Goal: Entertainment & Leisure: Browse casually

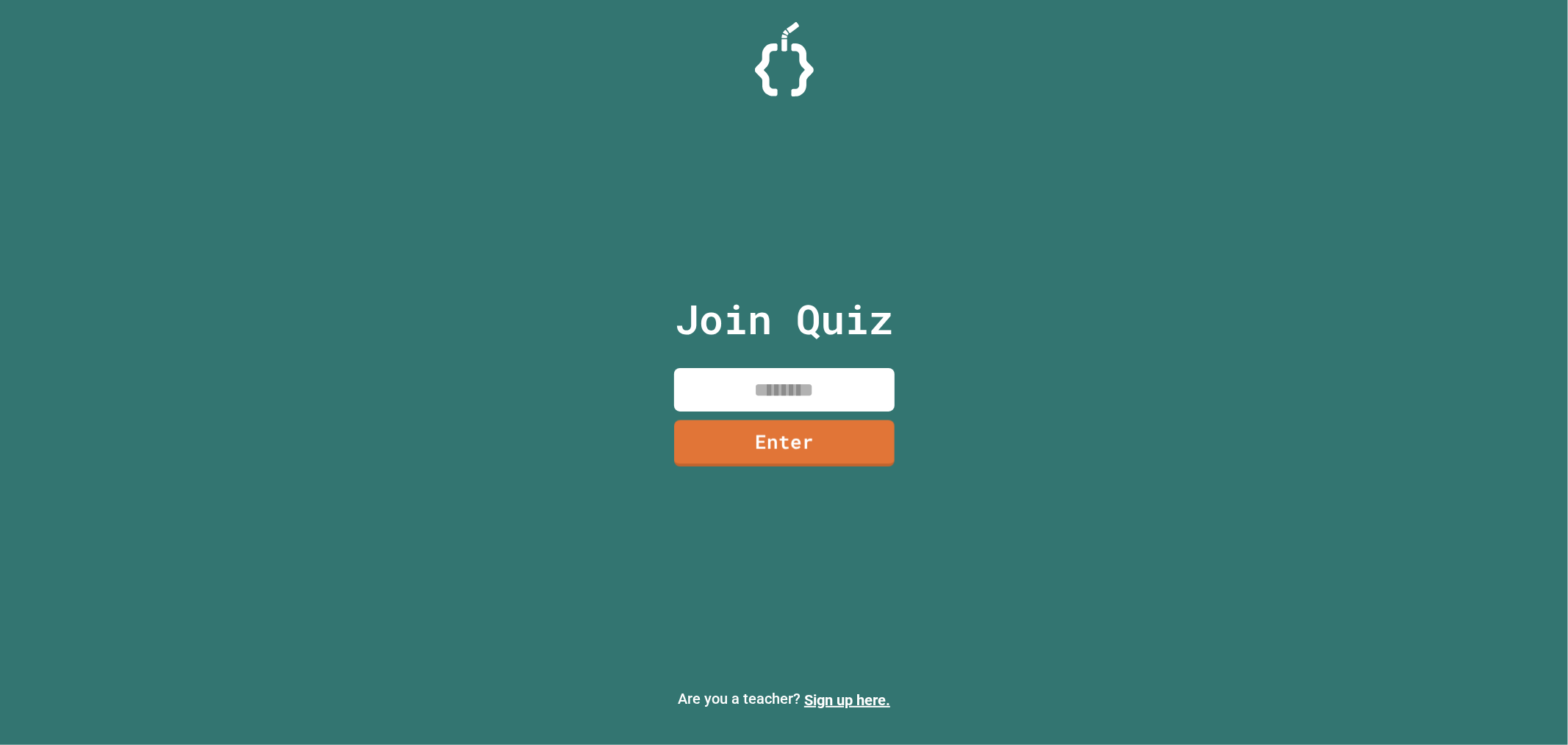
click at [753, 368] on input at bounding box center [784, 389] width 220 height 43
type input "********"
click at [838, 442] on link "Enter" at bounding box center [784, 443] width 220 height 46
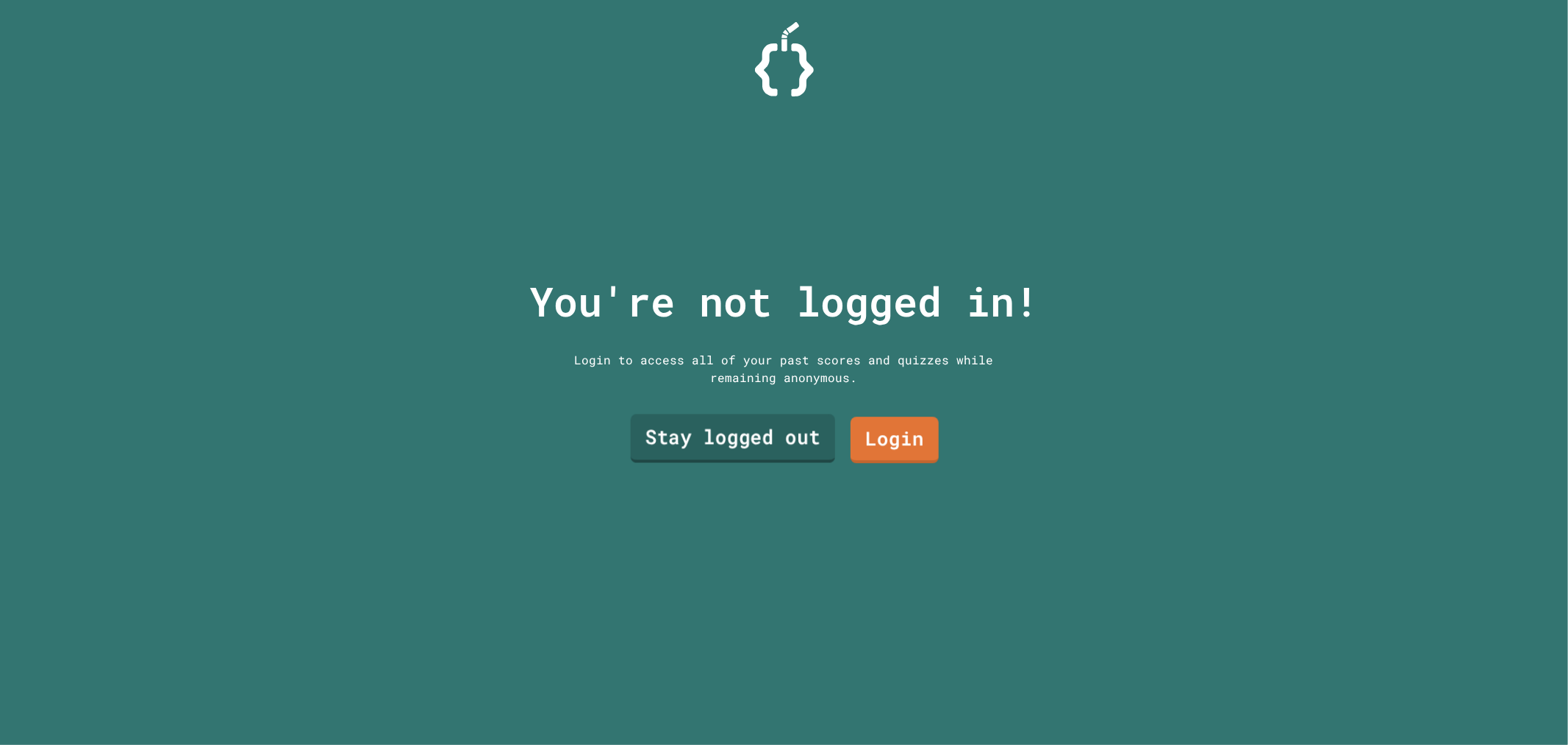
click at [784, 431] on link "Stay logged out" at bounding box center [732, 438] width 205 height 48
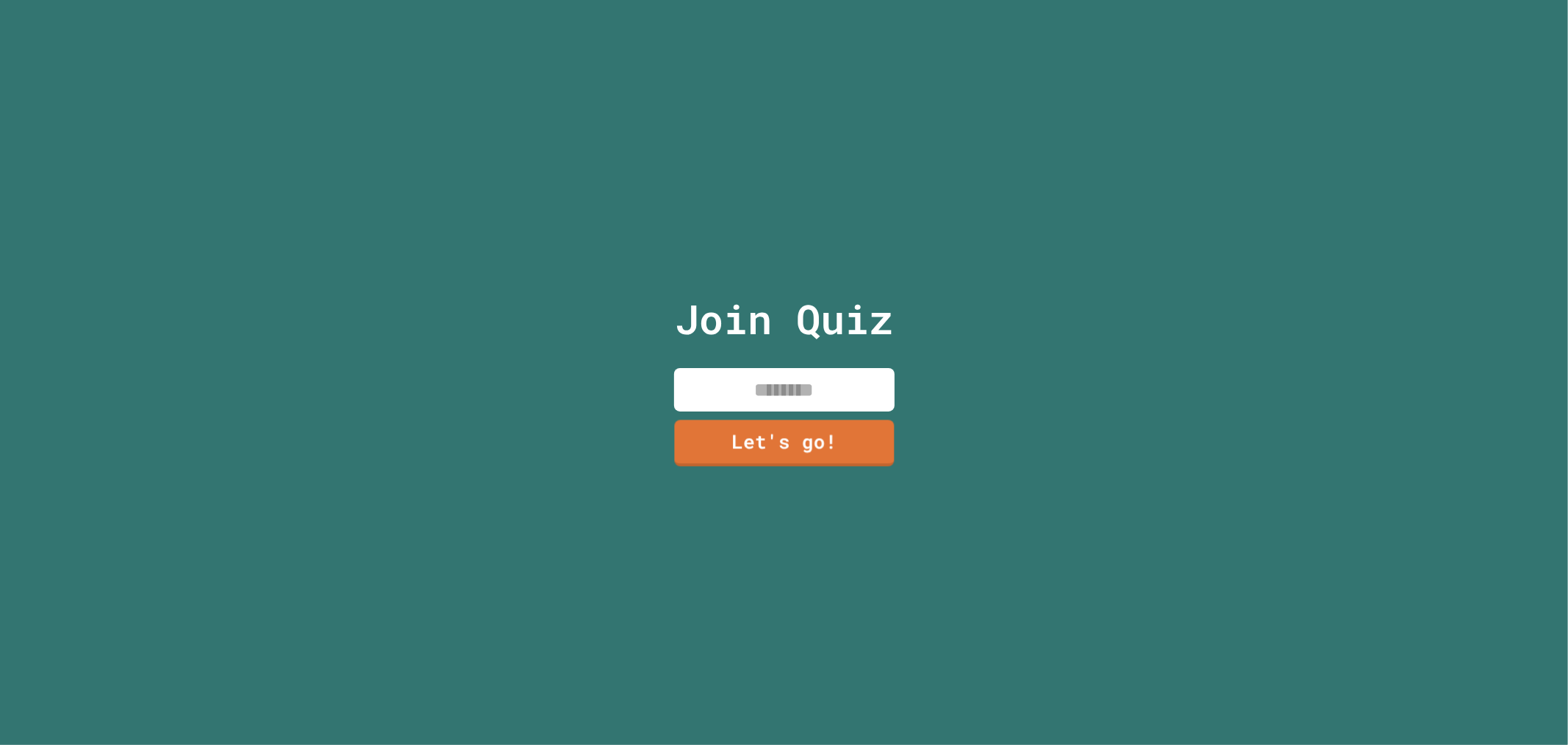
click at [779, 373] on input at bounding box center [784, 389] width 220 height 43
type input "****"
click at [824, 436] on link "Let's go!" at bounding box center [784, 441] width 201 height 48
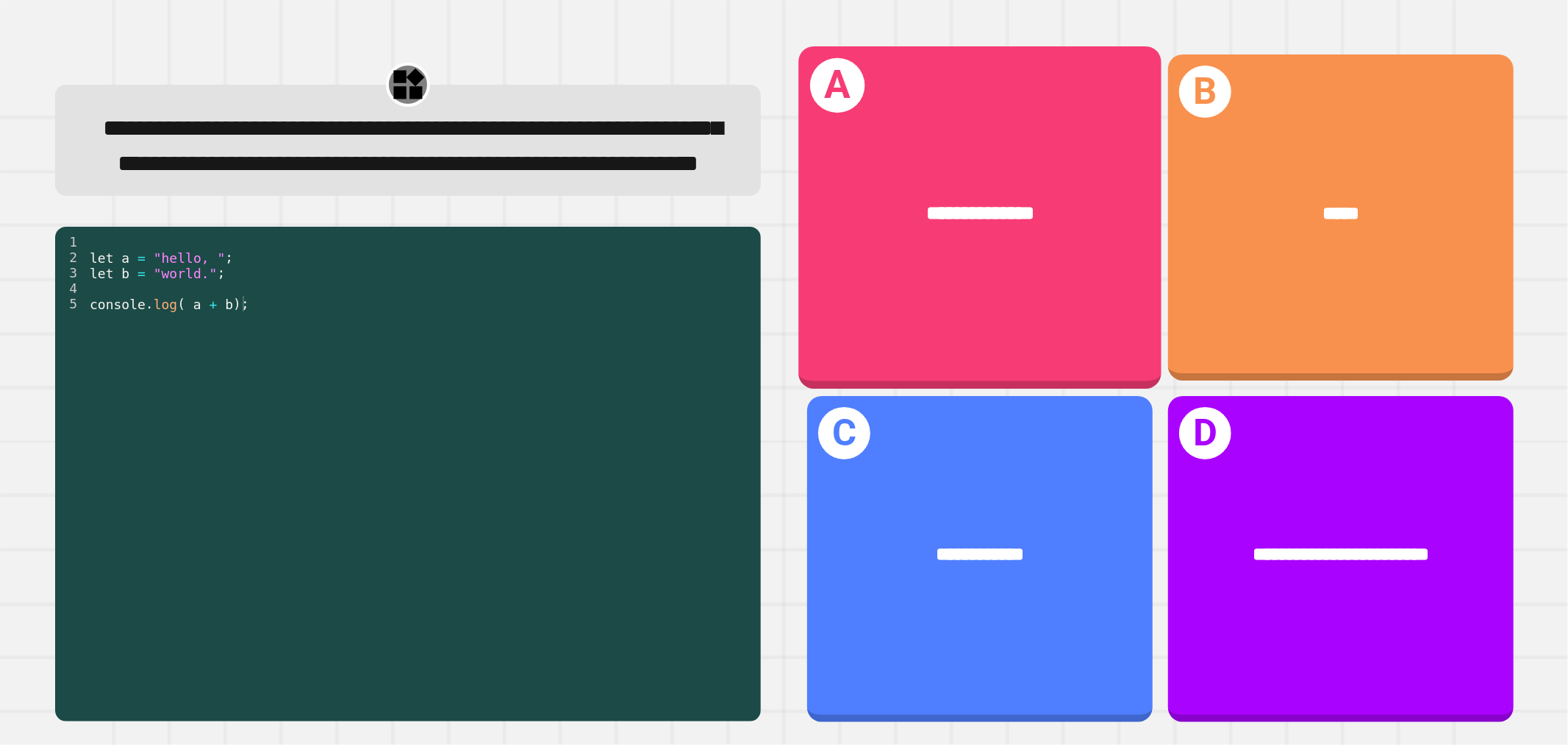
click at [914, 160] on div "**********" at bounding box center [979, 214] width 363 height 110
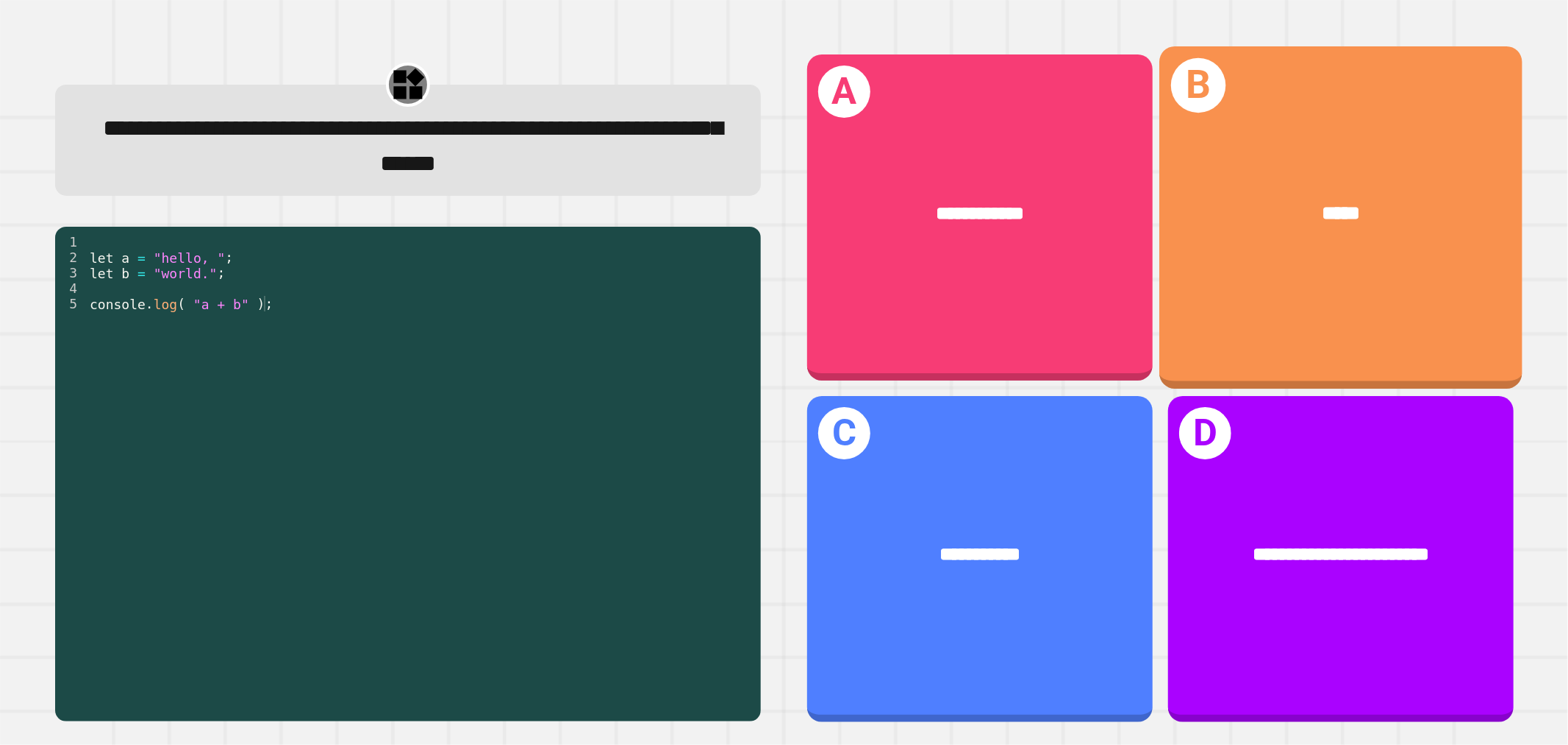
click at [1228, 241] on div "*****" at bounding box center [1340, 214] width 363 height 110
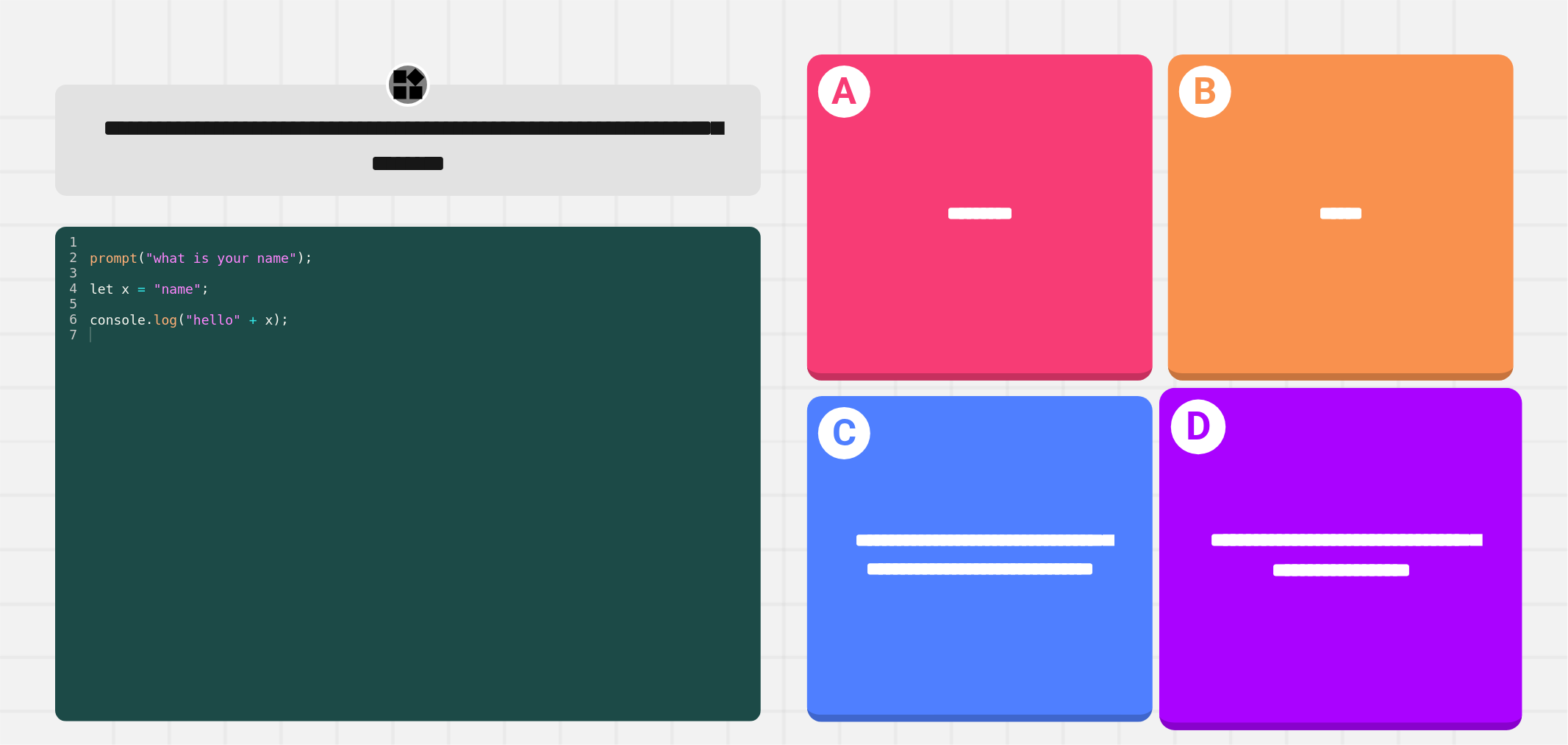
click at [1378, 529] on span "**********" at bounding box center [1345, 553] width 270 height 49
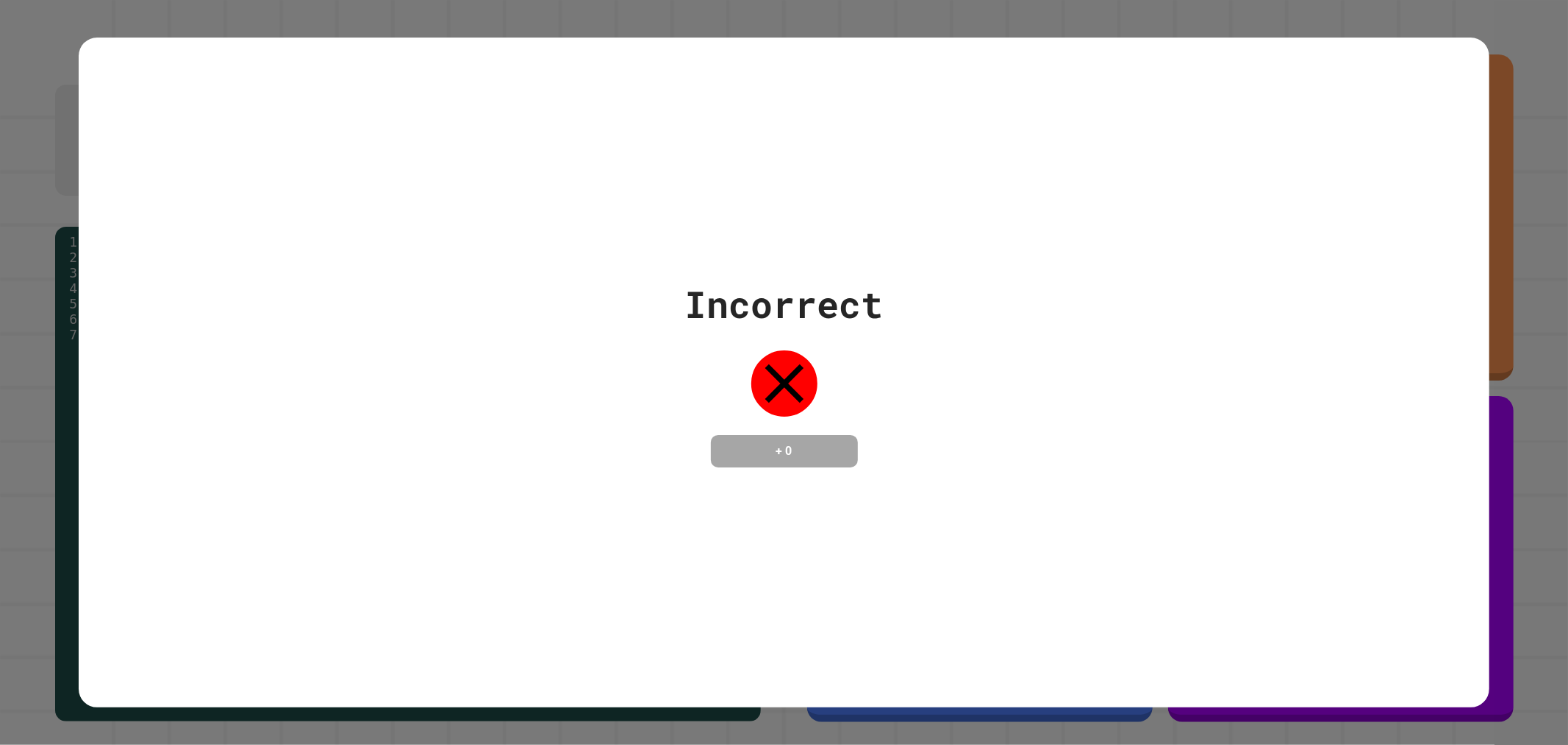
drag, startPoint x: 425, startPoint y: 457, endPoint x: 408, endPoint y: 449, distance: 18.8
click at [392, 448] on div "Incorrect + 0" at bounding box center [785, 372] width 1412 height 191
drag, startPoint x: 398, startPoint y: 482, endPoint x: 407, endPoint y: 443, distance: 40.0
click at [398, 464] on div "Incorrect + 0" at bounding box center [785, 372] width 1412 height 670
drag, startPoint x: 1016, startPoint y: 516, endPoint x: 427, endPoint y: 183, distance: 676.6
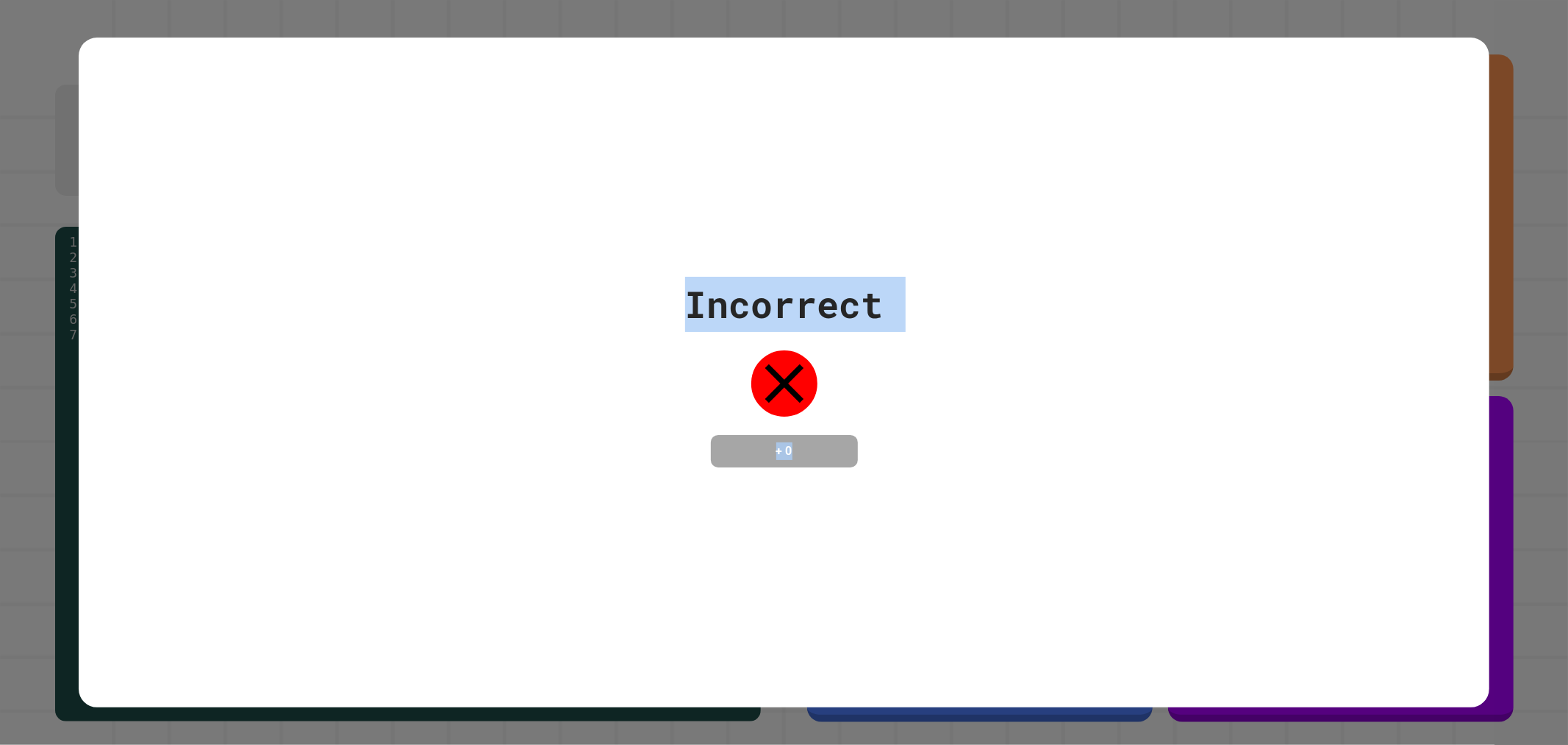
click at [427, 183] on div "Incorrect + 0" at bounding box center [785, 372] width 1412 height 670
click at [425, 186] on div "Incorrect + 0" at bounding box center [785, 372] width 1412 height 670
drag, startPoint x: 485, startPoint y: 212, endPoint x: 1384, endPoint y: 720, distance: 1032.6
click at [1400, 730] on div "Incorrect + 0" at bounding box center [784, 372] width 1568 height 745
click at [494, 561] on div "Incorrect + 0" at bounding box center [785, 372] width 1412 height 670
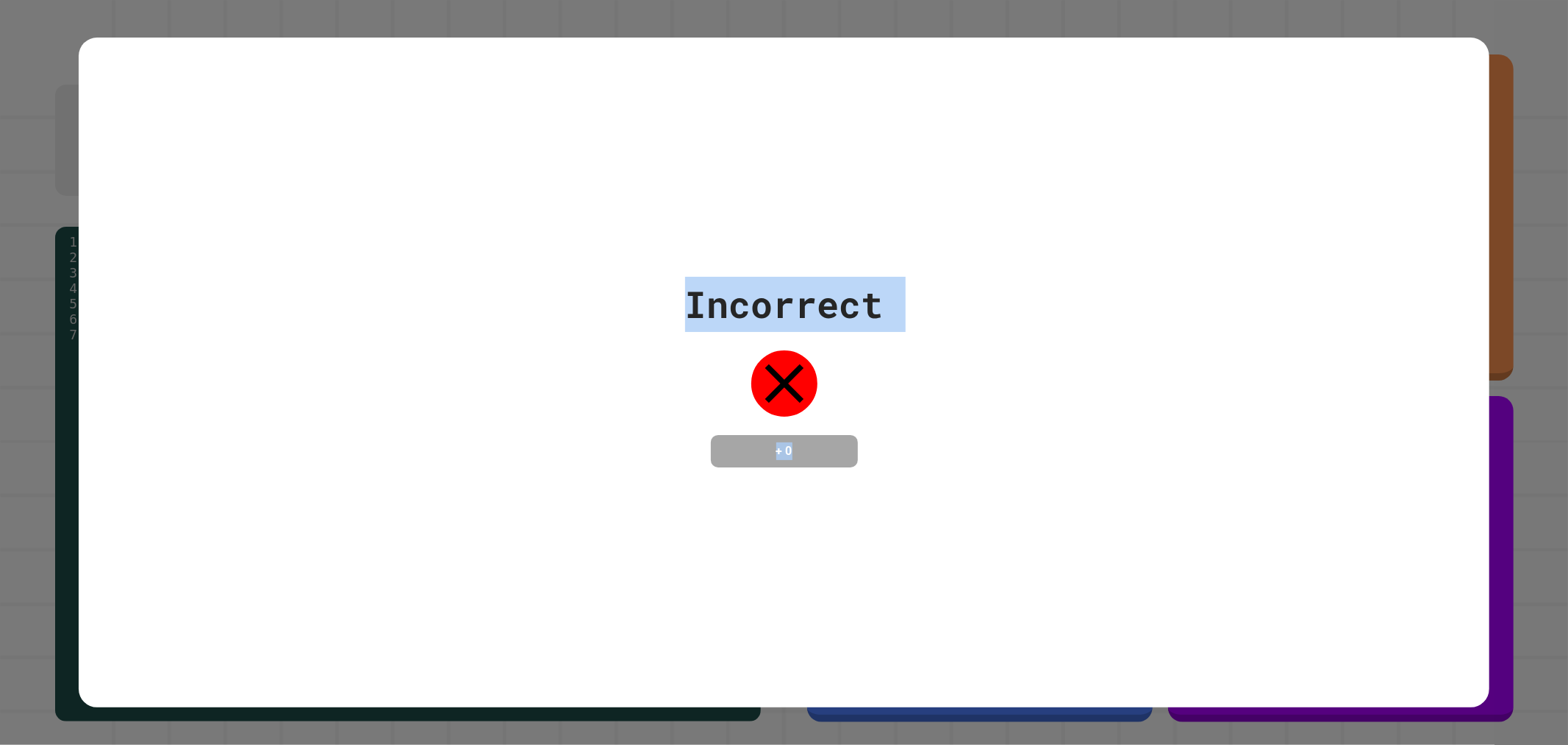
drag, startPoint x: 800, startPoint y: 448, endPoint x: 38, endPoint y: -39, distance: 904.3
click at [38, 0] on html "**********" at bounding box center [784, 372] width 1568 height 745
click at [928, 377] on div "Incorrect + 0" at bounding box center [785, 372] width 1412 height 191
click at [783, 364] on icon at bounding box center [784, 383] width 39 height 39
drag, startPoint x: 851, startPoint y: 366, endPoint x: 846, endPoint y: 355, distance: 12.1
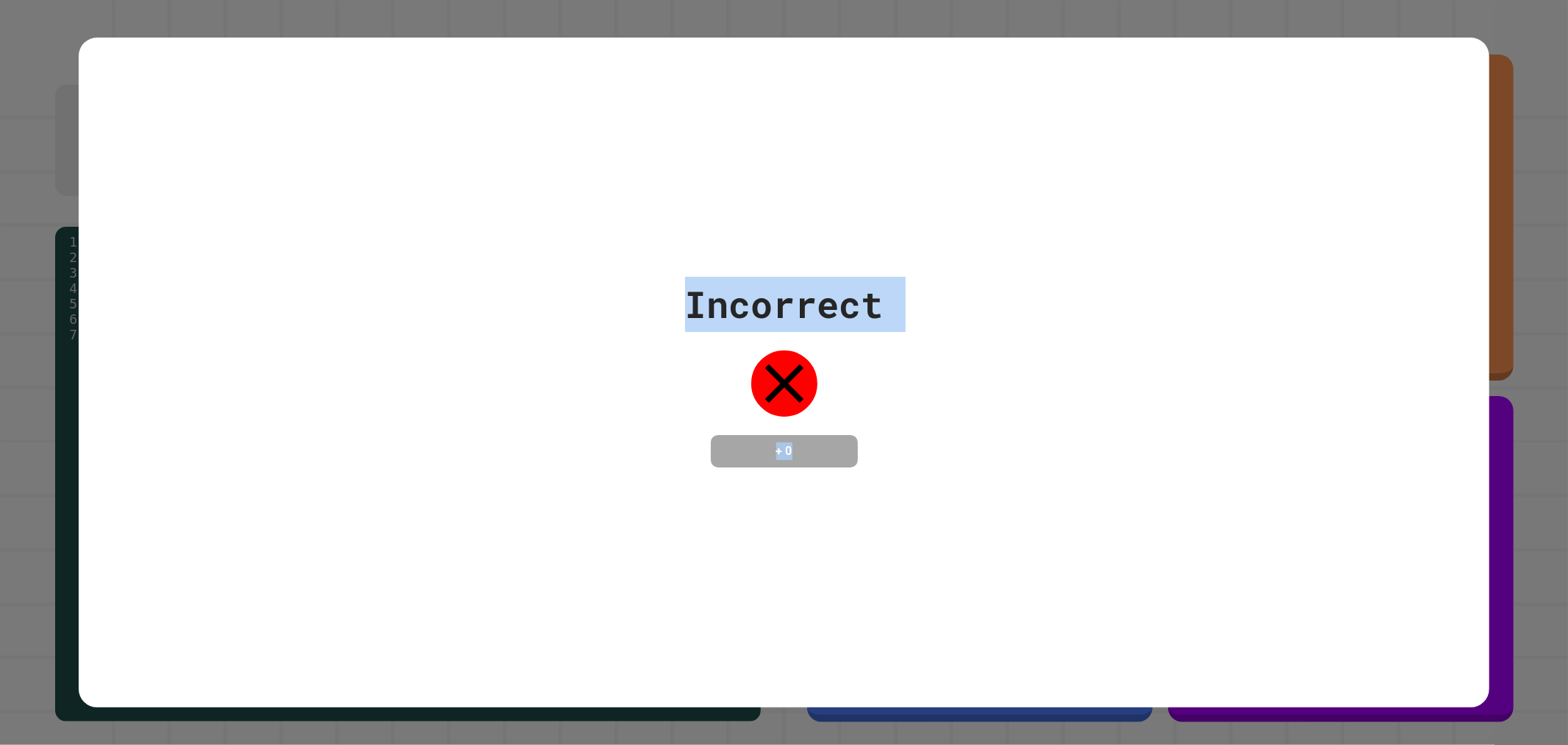
click at [851, 365] on div "Incorrect + 0" at bounding box center [784, 372] width 198 height 191
click at [903, 253] on div "Incorrect + 0" at bounding box center [785, 372] width 1412 height 670
click at [1066, 354] on div "Incorrect + 0" at bounding box center [785, 372] width 1412 height 191
drag, startPoint x: 1187, startPoint y: 289, endPoint x: 401, endPoint y: 357, distance: 788.9
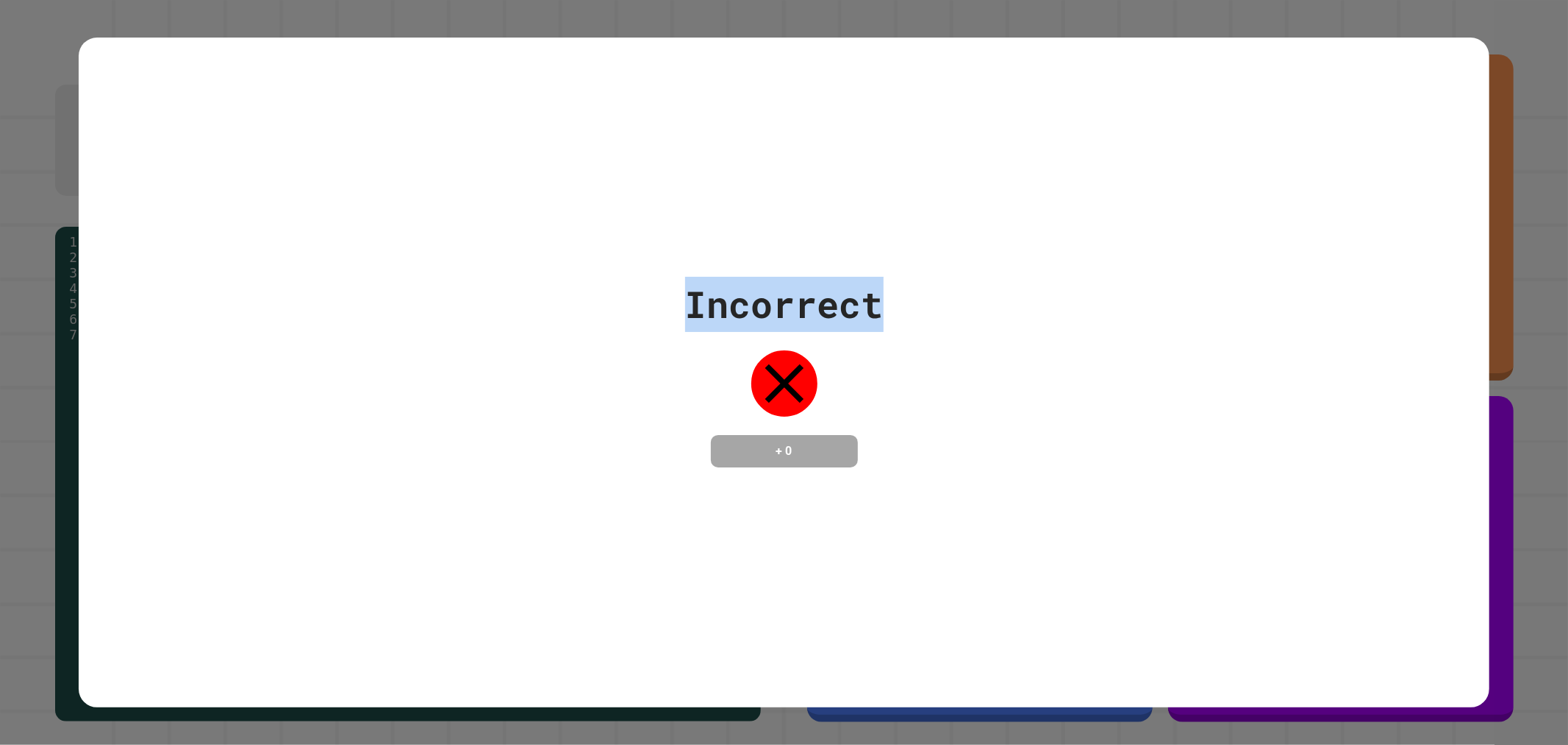
click at [386, 357] on div "Incorrect + 0" at bounding box center [785, 372] width 1412 height 191
click at [718, 347] on div "Incorrect + 0" at bounding box center [784, 372] width 198 height 191
click at [1041, 407] on div "Incorrect + 0" at bounding box center [785, 372] width 1412 height 191
drag, startPoint x: 1041, startPoint y: 407, endPoint x: 1028, endPoint y: 398, distance: 15.8
click at [1035, 404] on div "Incorrect + 0" at bounding box center [785, 372] width 1412 height 191
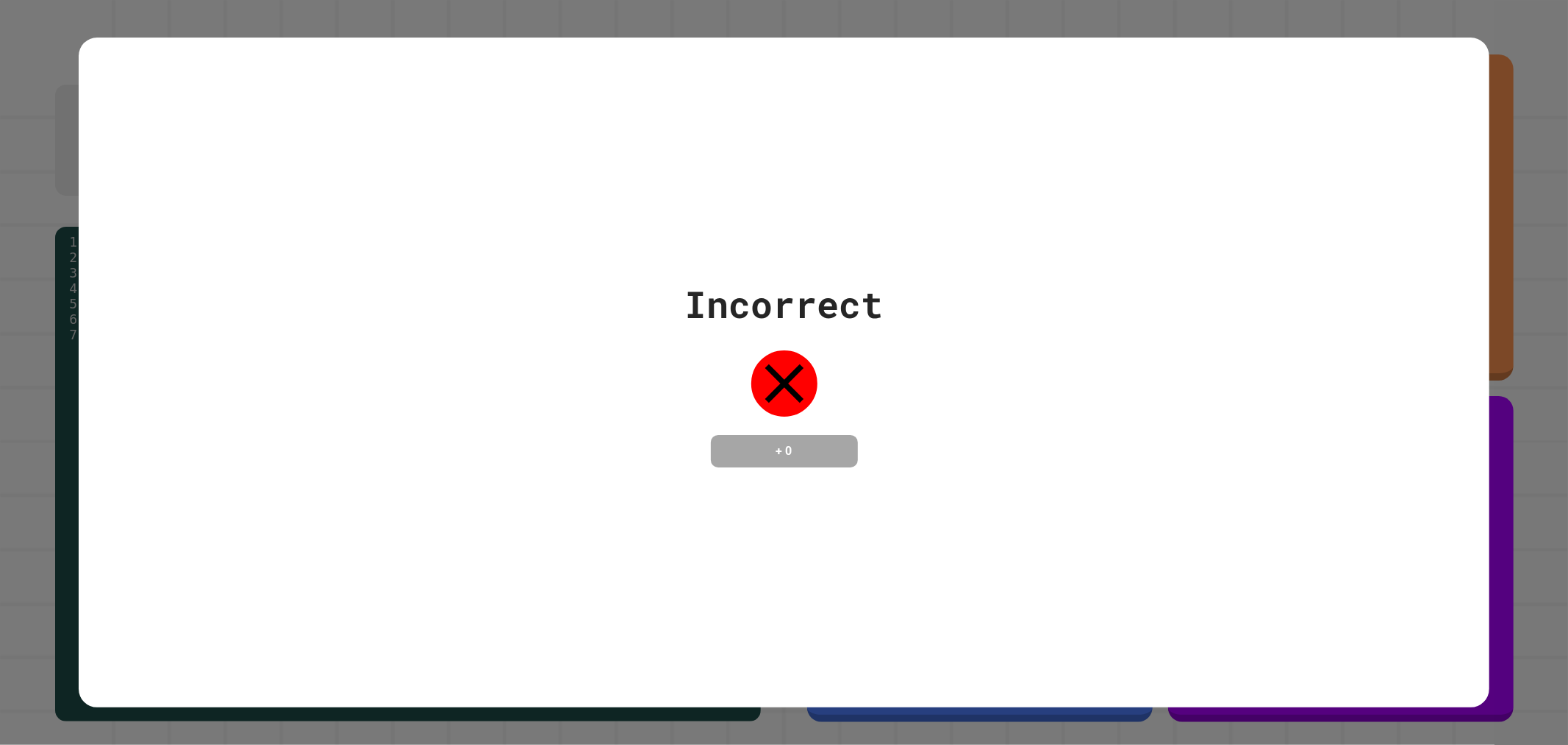
click at [1027, 398] on div "Incorrect + 0" at bounding box center [785, 372] width 1412 height 191
click at [868, 289] on div "Incorrect" at bounding box center [784, 303] width 198 height 55
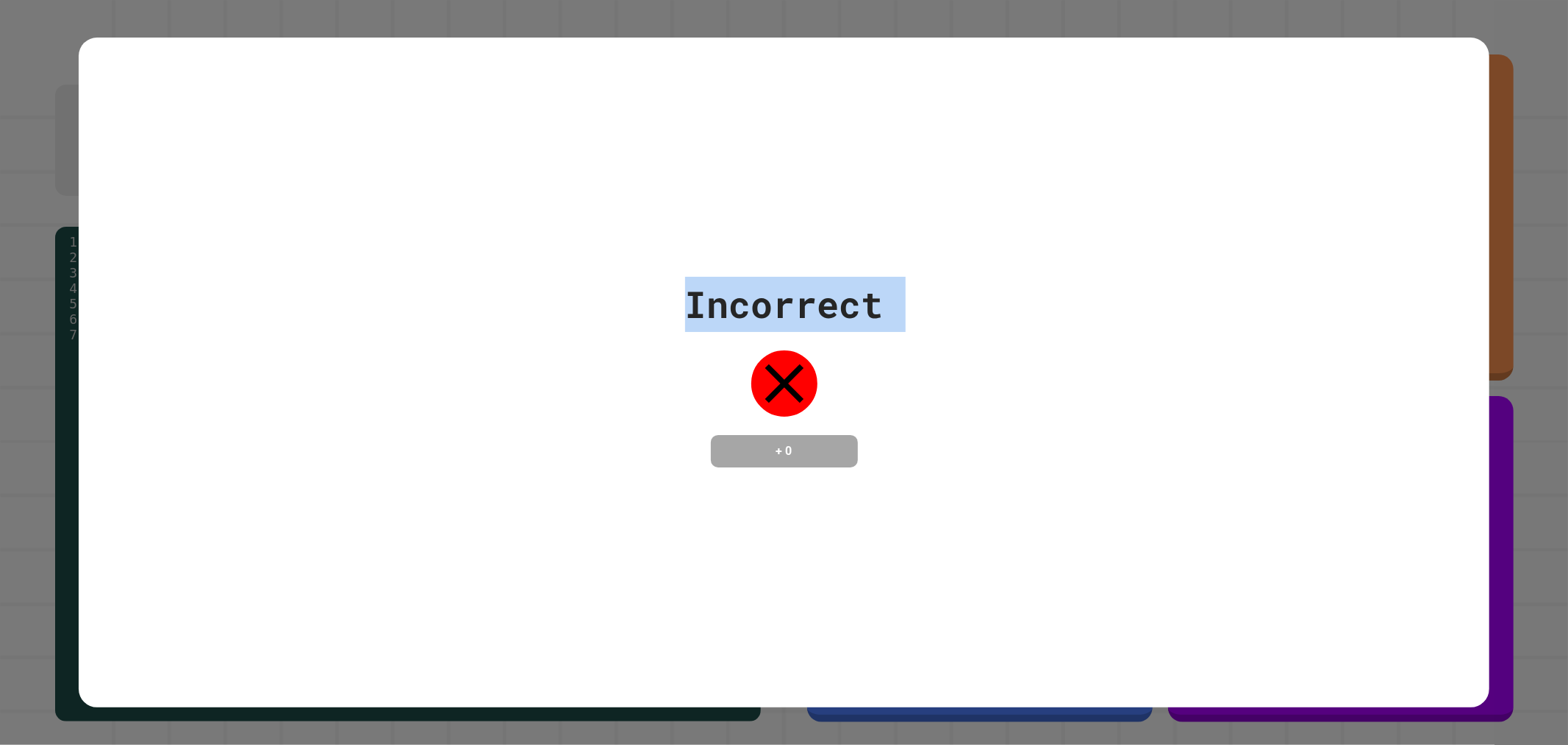
click at [868, 291] on div "Incorrect" at bounding box center [784, 303] width 198 height 55
drag, startPoint x: 868, startPoint y: 291, endPoint x: 857, endPoint y: 549, distance: 258.2
click at [857, 549] on div "Incorrect + 0" at bounding box center [785, 372] width 1412 height 670
click at [854, 542] on div "Incorrect + 0" at bounding box center [785, 372] width 1412 height 670
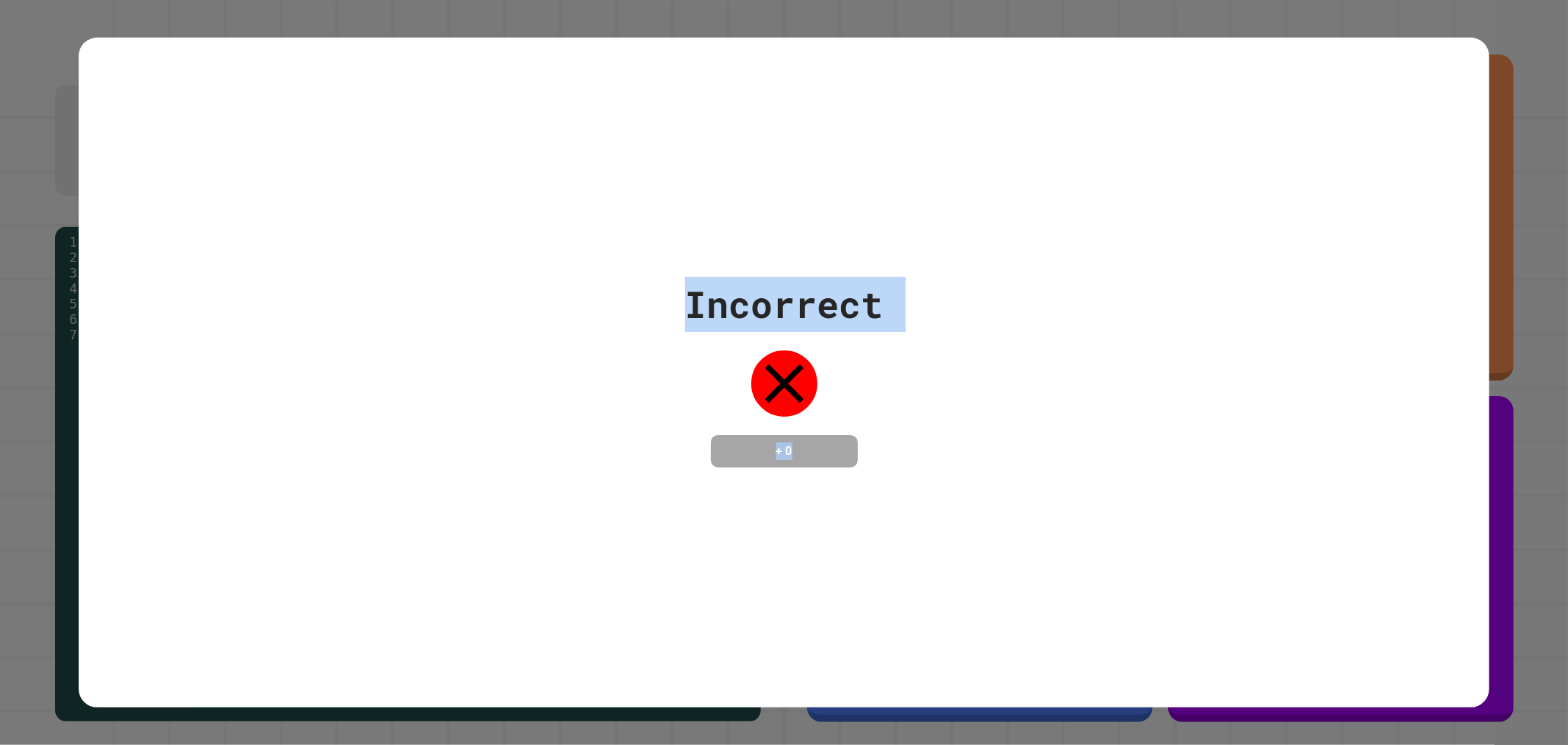
click at [763, 579] on div "Incorrect + 0" at bounding box center [785, 372] width 1412 height 670
drag, startPoint x: 788, startPoint y: 362, endPoint x: 941, endPoint y: 309, distance: 161.9
click at [962, 314] on div "Incorrect + 0" at bounding box center [785, 372] width 1412 height 191
drag, startPoint x: 585, startPoint y: 255, endPoint x: 909, endPoint y: 460, distance: 383.4
click at [909, 460] on div "Incorrect + 0" at bounding box center [785, 372] width 1412 height 670
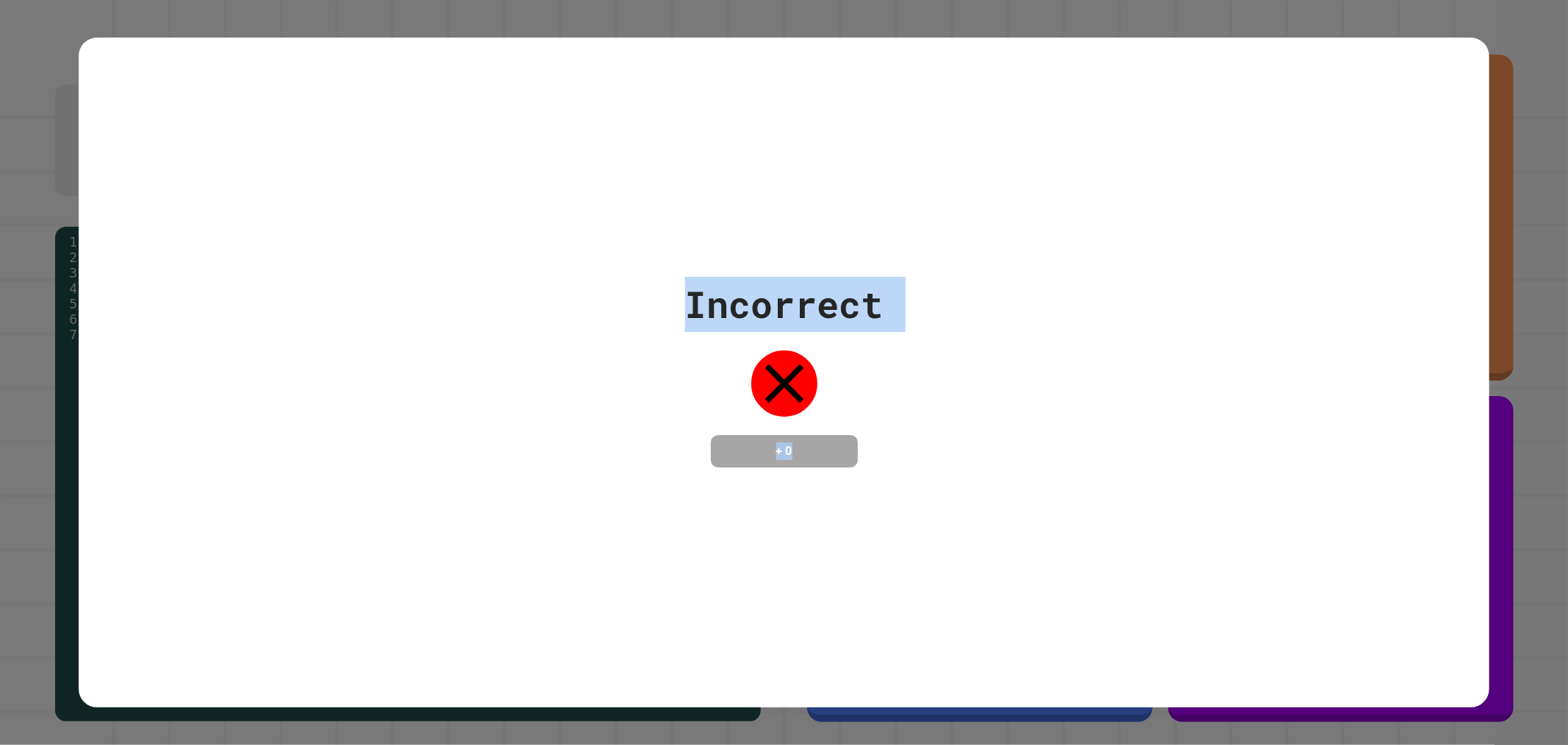
click at [909, 460] on div "Incorrect + 0" at bounding box center [785, 372] width 1412 height 191
drag, startPoint x: 744, startPoint y: 386, endPoint x: 796, endPoint y: 362, distance: 57.3
click at [796, 362] on icon at bounding box center [784, 383] width 66 height 66
click at [795, 363] on icon at bounding box center [784, 383] width 66 height 66
click at [791, 364] on icon at bounding box center [784, 383] width 39 height 39
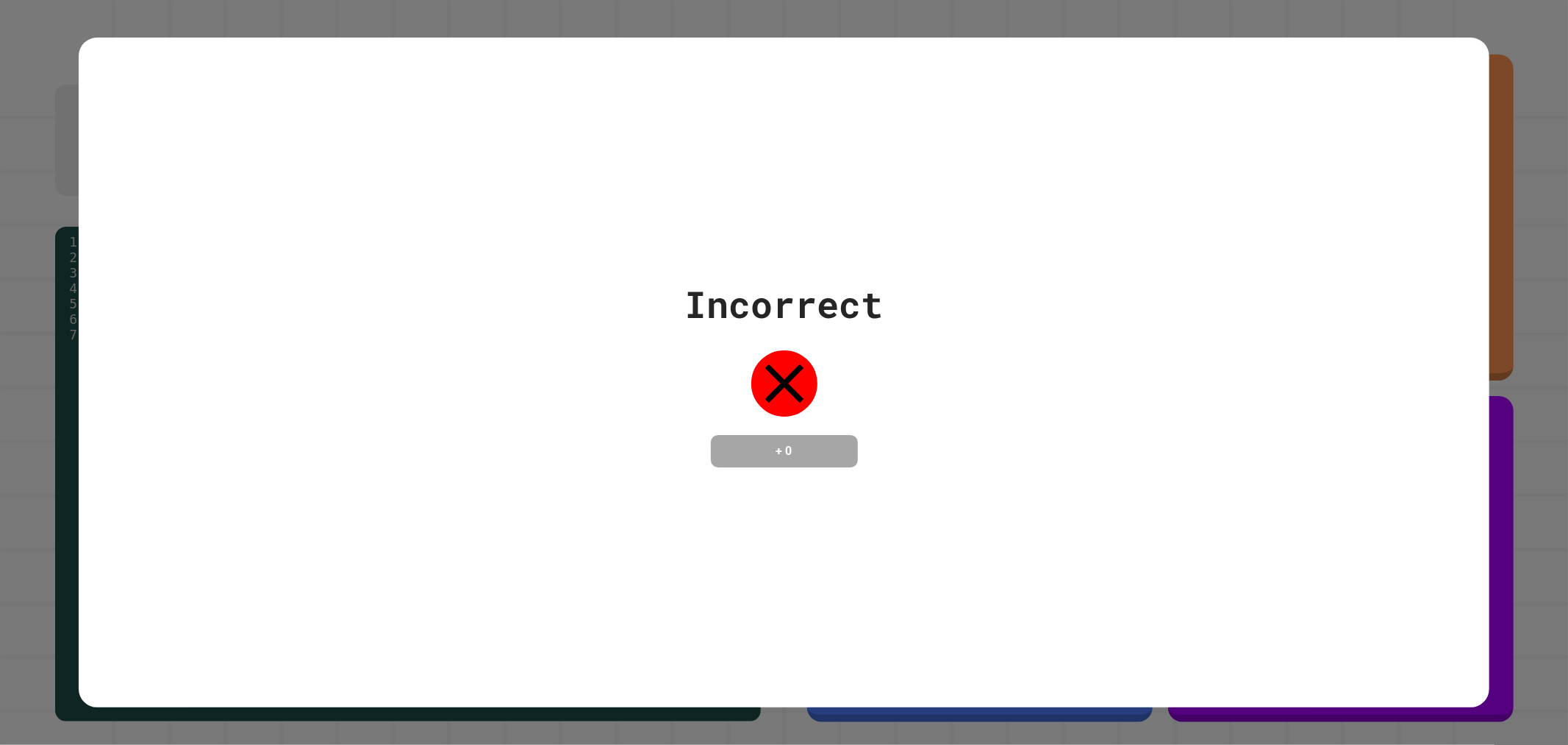
click at [762, 386] on icon at bounding box center [784, 383] width 66 height 66
click at [777, 370] on icon at bounding box center [784, 383] width 39 height 39
click at [763, 354] on icon at bounding box center [784, 383] width 66 height 66
drag, startPoint x: 791, startPoint y: 384, endPoint x: 568, endPoint y: 33, distance: 415.8
click at [791, 383] on icon at bounding box center [784, 383] width 39 height 39
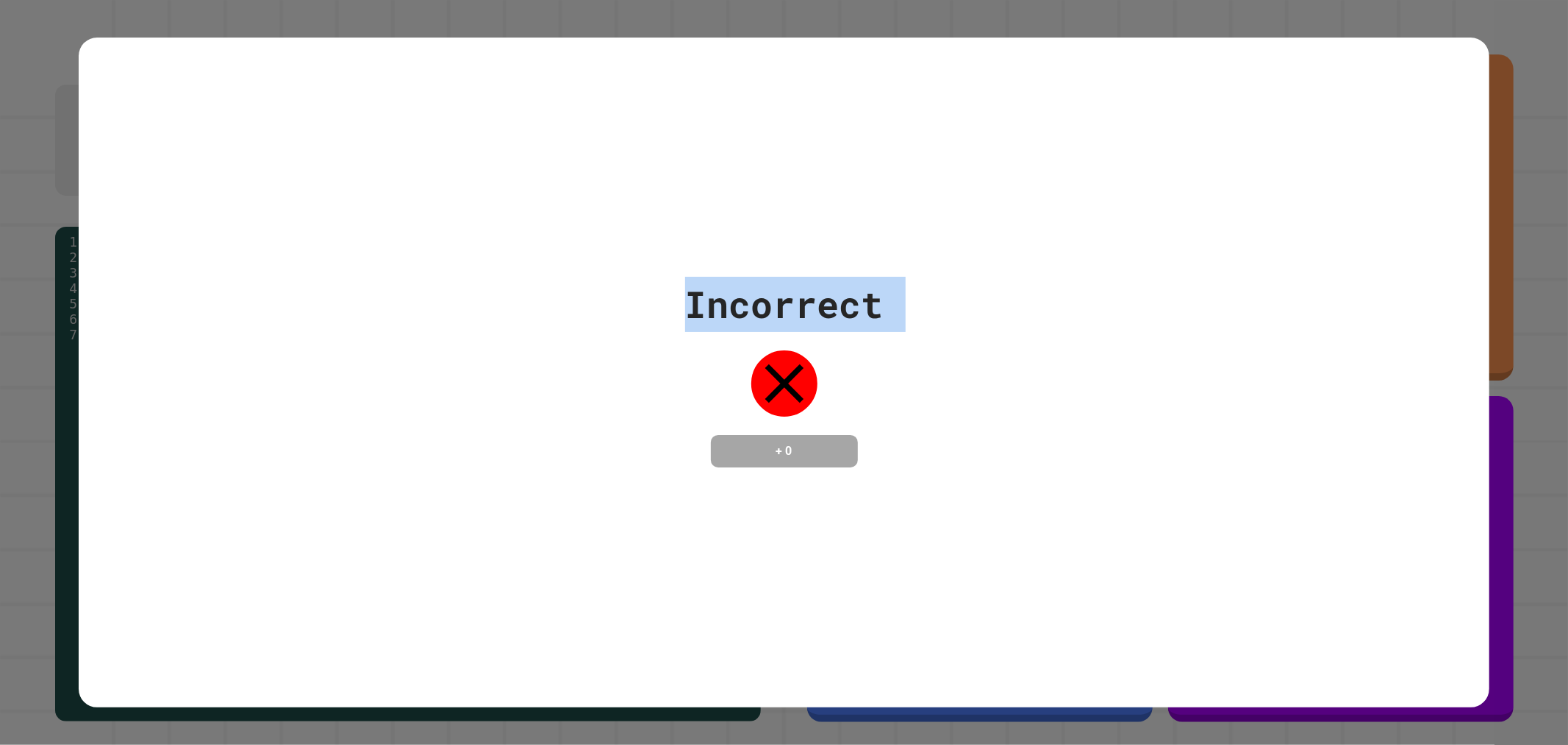
drag, startPoint x: 696, startPoint y: 445, endPoint x: 0, endPoint y: -99, distance: 883.4
click at [0, 0] on html "**********" at bounding box center [784, 372] width 1568 height 745
drag, startPoint x: 778, startPoint y: 432, endPoint x: 788, endPoint y: 396, distance: 37.4
click at [782, 413] on div "Incorrect + 0" at bounding box center [784, 372] width 198 height 191
click at [782, 310] on div "Incorrect" at bounding box center [784, 303] width 198 height 55
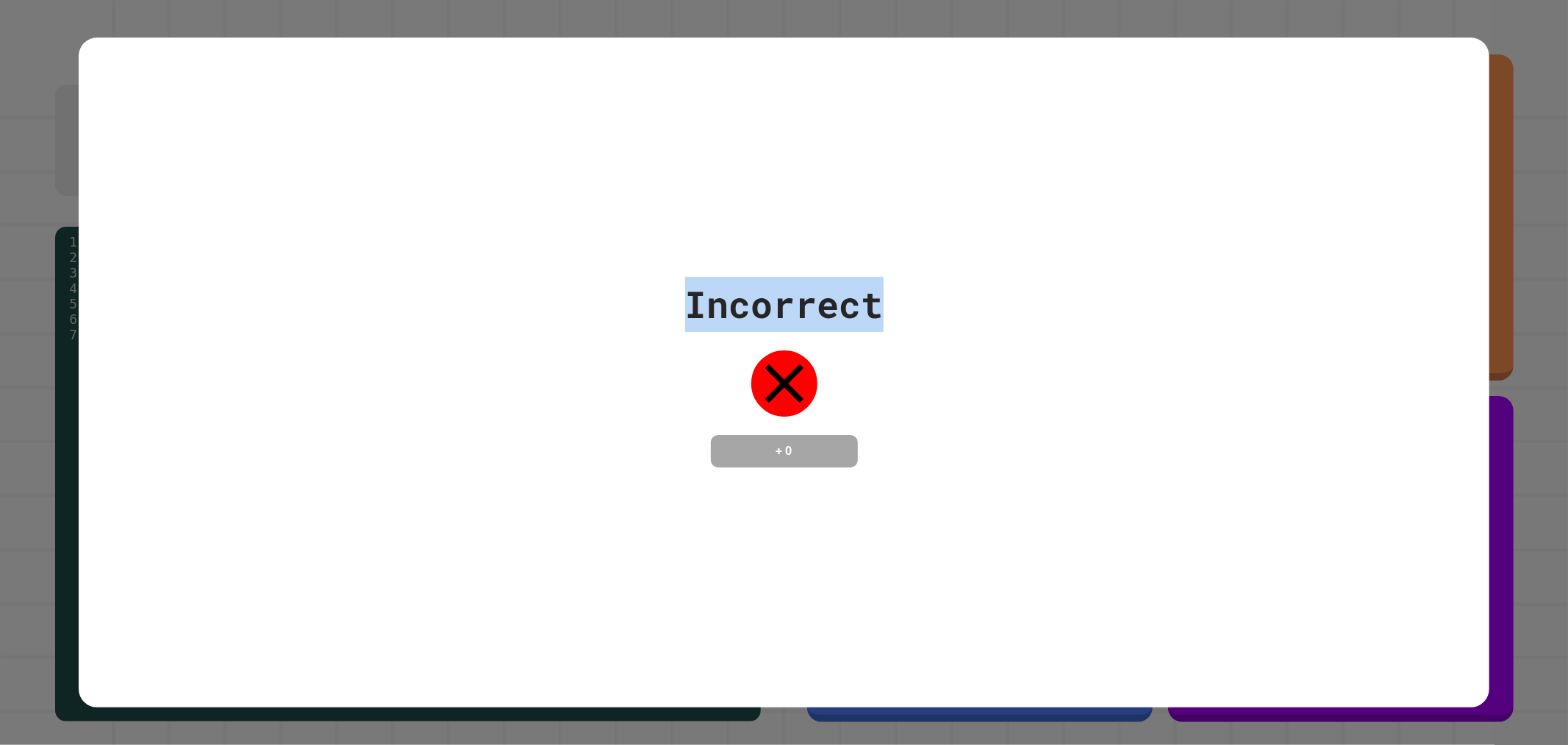
click at [782, 310] on div "Incorrect" at bounding box center [784, 303] width 198 height 55
click at [778, 305] on div "Incorrect" at bounding box center [784, 303] width 198 height 55
drag, startPoint x: 413, startPoint y: 243, endPoint x: 1163, endPoint y: 611, distance: 835.4
click at [1182, 627] on div "Incorrect + 0" at bounding box center [785, 372] width 1412 height 670
click at [843, 436] on div "+ 0" at bounding box center [784, 451] width 147 height 33
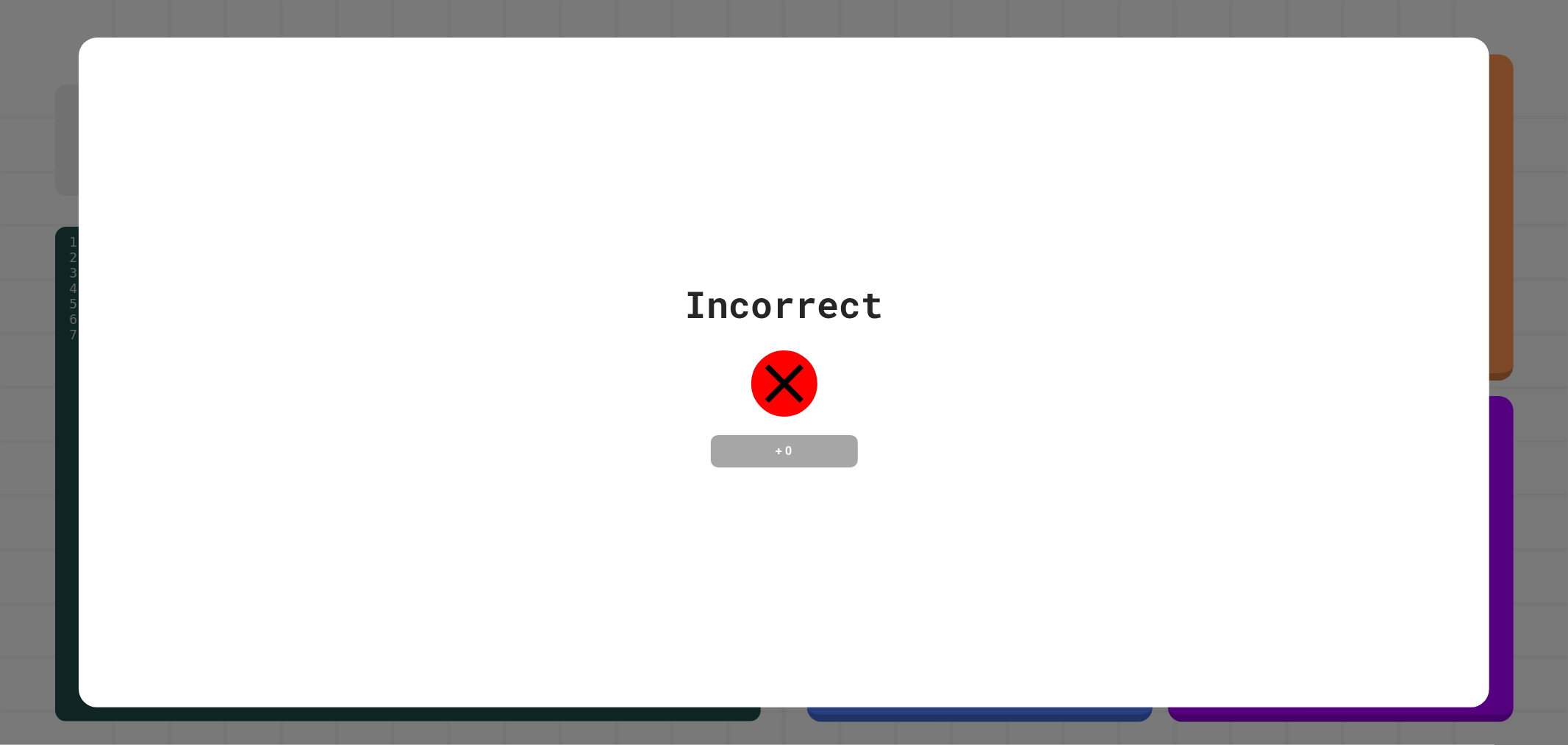
click at [908, 429] on div "Incorrect + 0" at bounding box center [785, 372] width 1412 height 191
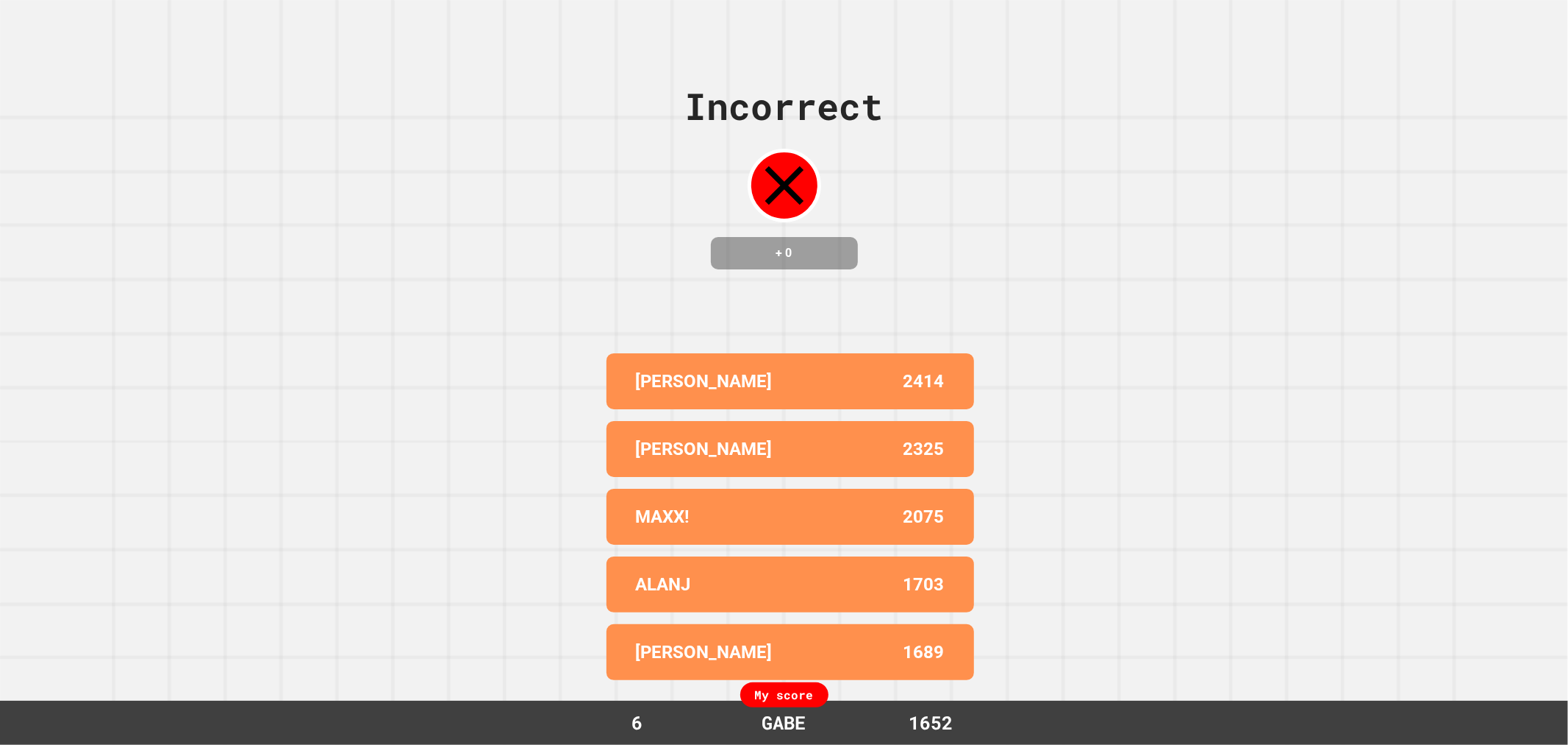
click at [1011, 314] on div "Incorrect + 0 [PERSON_NAME] [STREET_ADDRESS][PERSON_NAME] MAXX! 2075 [PERSON_NA…" at bounding box center [784, 372] width 1568 height 745
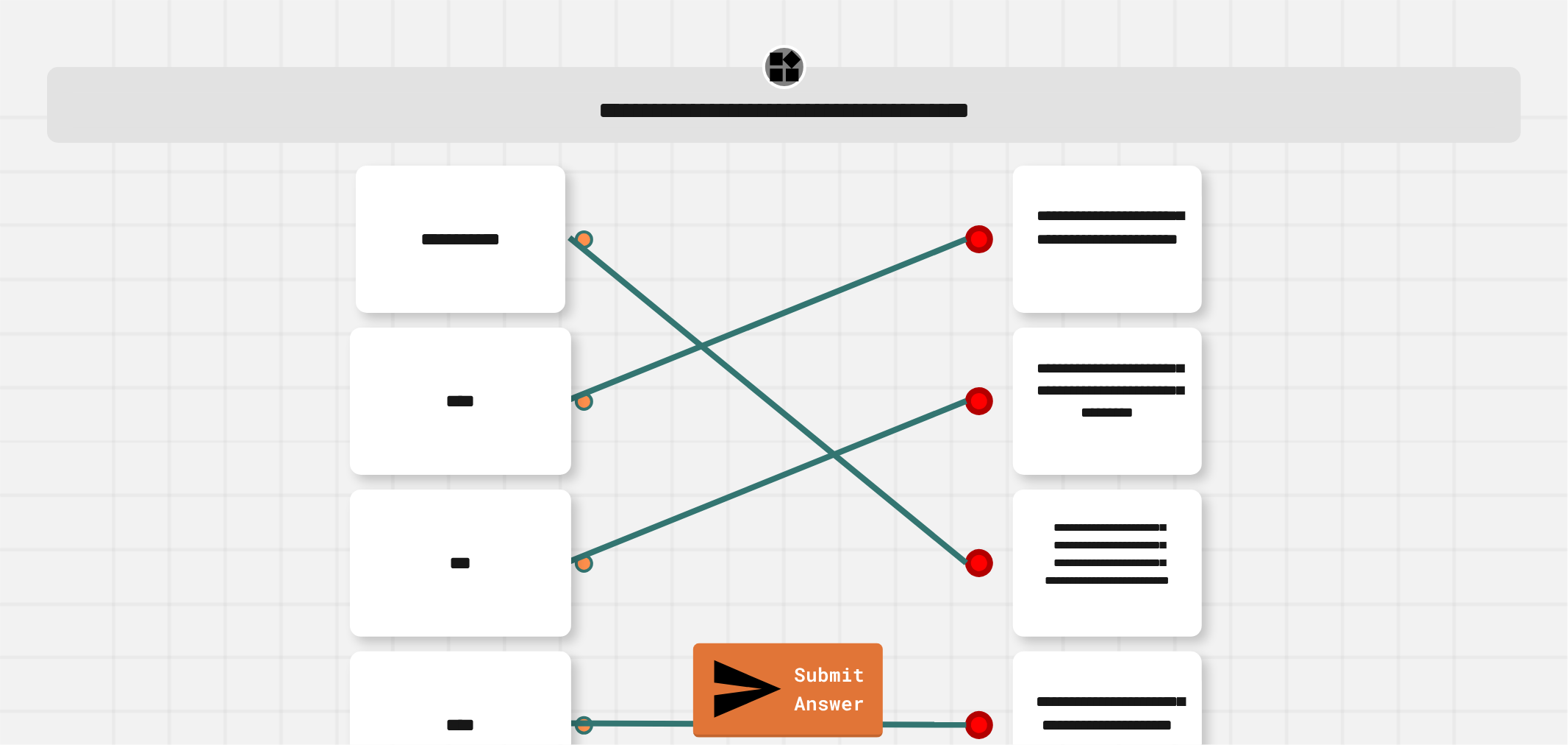
scroll to position [98, 0]
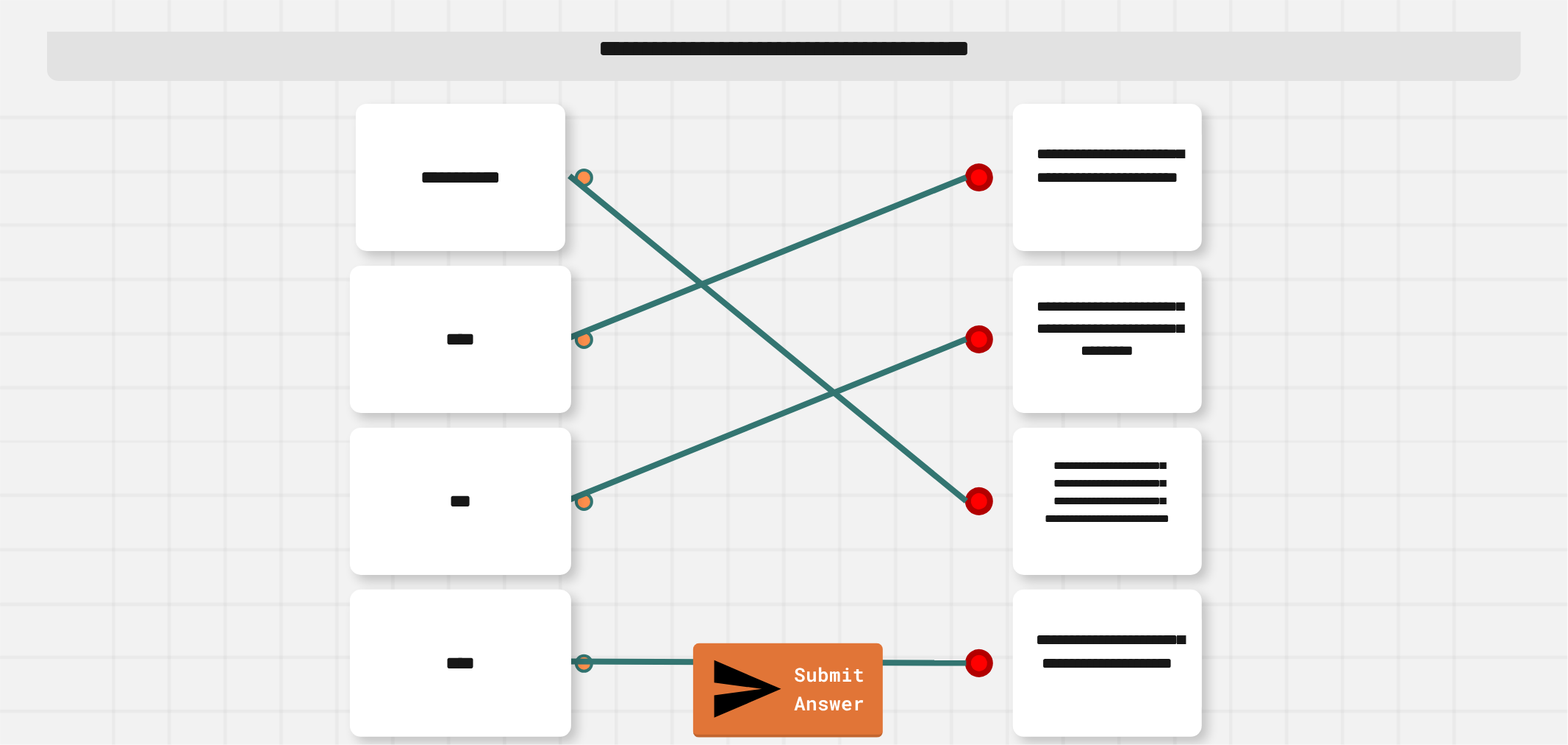
click at [966, 163] on icon at bounding box center [978, 177] width 30 height 30
drag, startPoint x: 956, startPoint y: 160, endPoint x: 392, endPoint y: 357, distance: 597.4
click at [944, 167] on div "**********" at bounding box center [784, 420] width 1505 height 648
drag, startPoint x: 960, startPoint y: 153, endPoint x: 969, endPoint y: 153, distance: 9.0
click at [966, 177] on line at bounding box center [768, 257] width 397 height 161
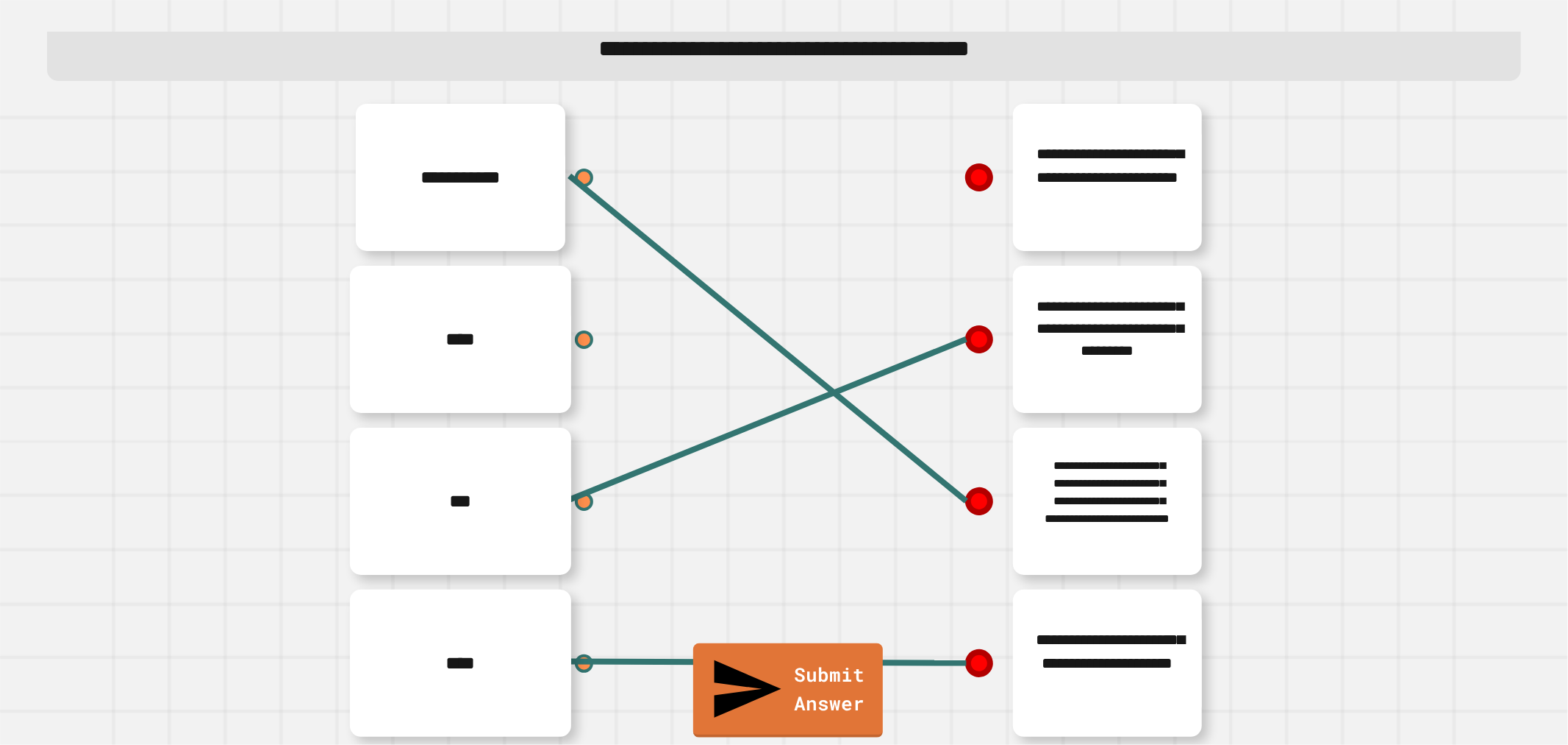
click at [969, 165] on icon at bounding box center [978, 177] width 25 height 25
click at [969, 164] on icon at bounding box center [979, 177] width 27 height 27
click at [968, 651] on icon at bounding box center [978, 663] width 26 height 26
click at [923, 661] on line at bounding box center [768, 662] width 397 height 2
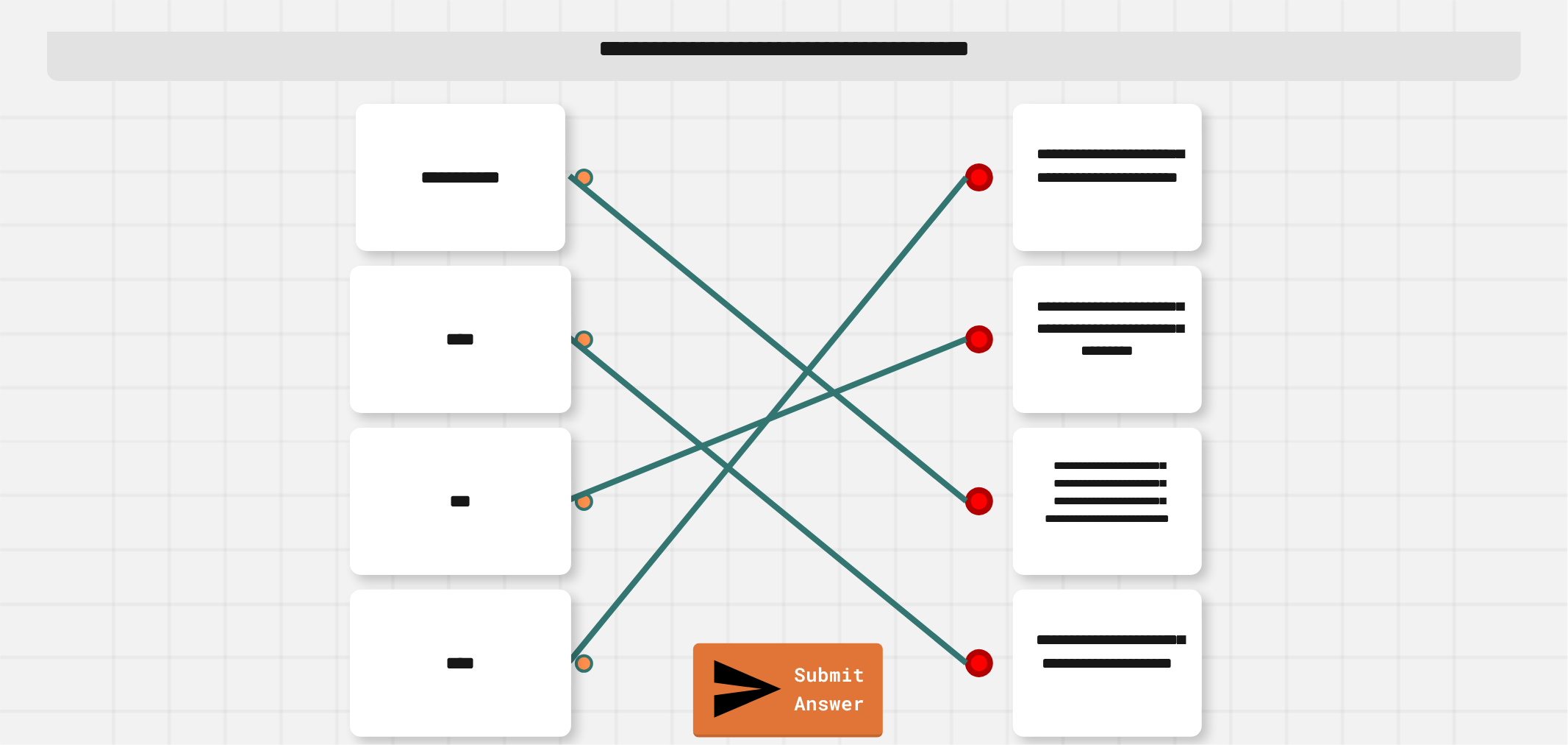
click at [799, 723] on link "Submit Answer" at bounding box center [788, 690] width 190 height 94
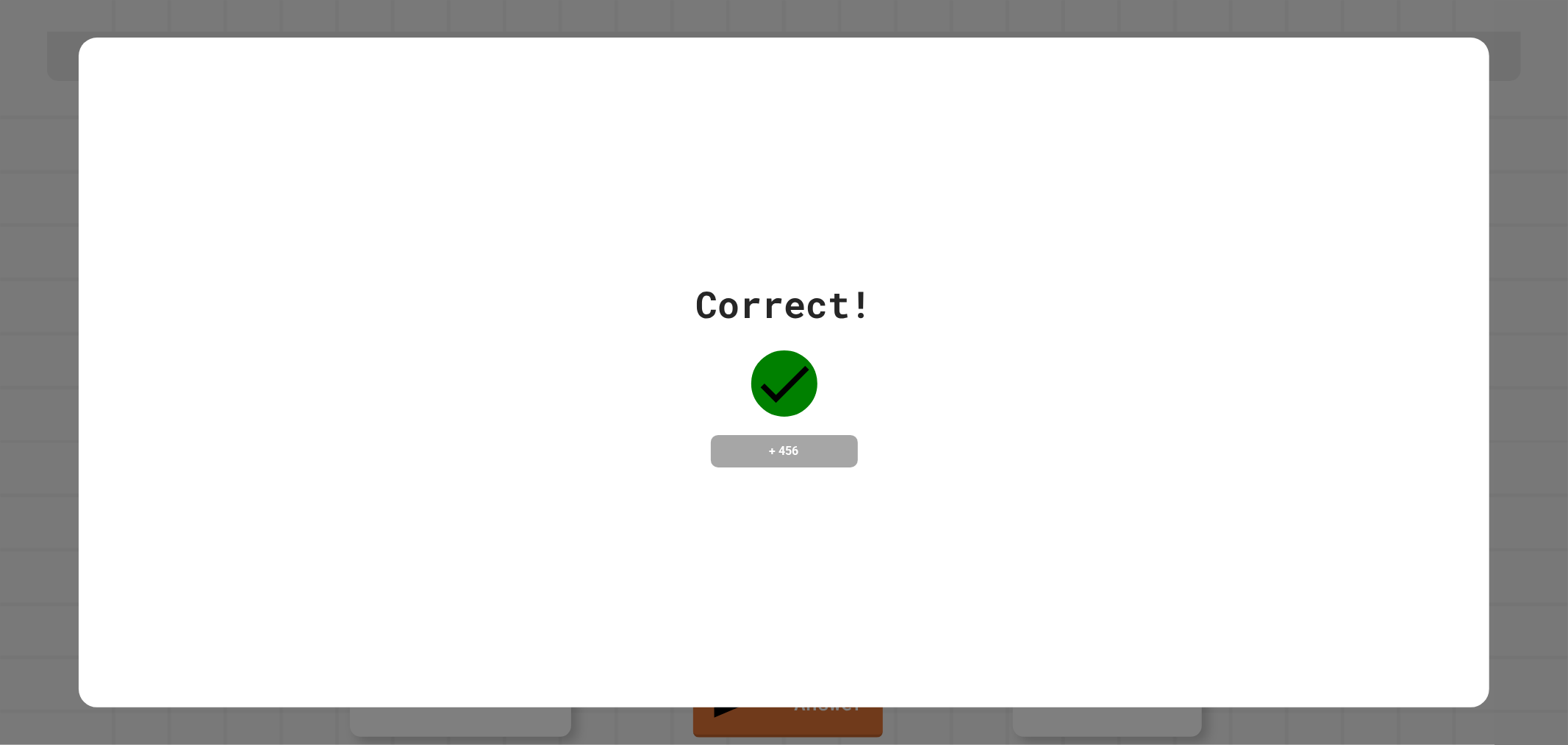
drag, startPoint x: 871, startPoint y: 426, endPoint x: 1568, endPoint y: 261, distance: 716.3
click at [1505, 291] on div "Correct! + 456" at bounding box center [784, 372] width 1568 height 745
click at [1518, 277] on div "Correct! + 456" at bounding box center [784, 372] width 1568 height 745
drag, startPoint x: 1527, startPoint y: 267, endPoint x: 1518, endPoint y: 53, distance: 214.2
click at [1524, 48] on div "Correct! + 456" at bounding box center [784, 372] width 1568 height 745
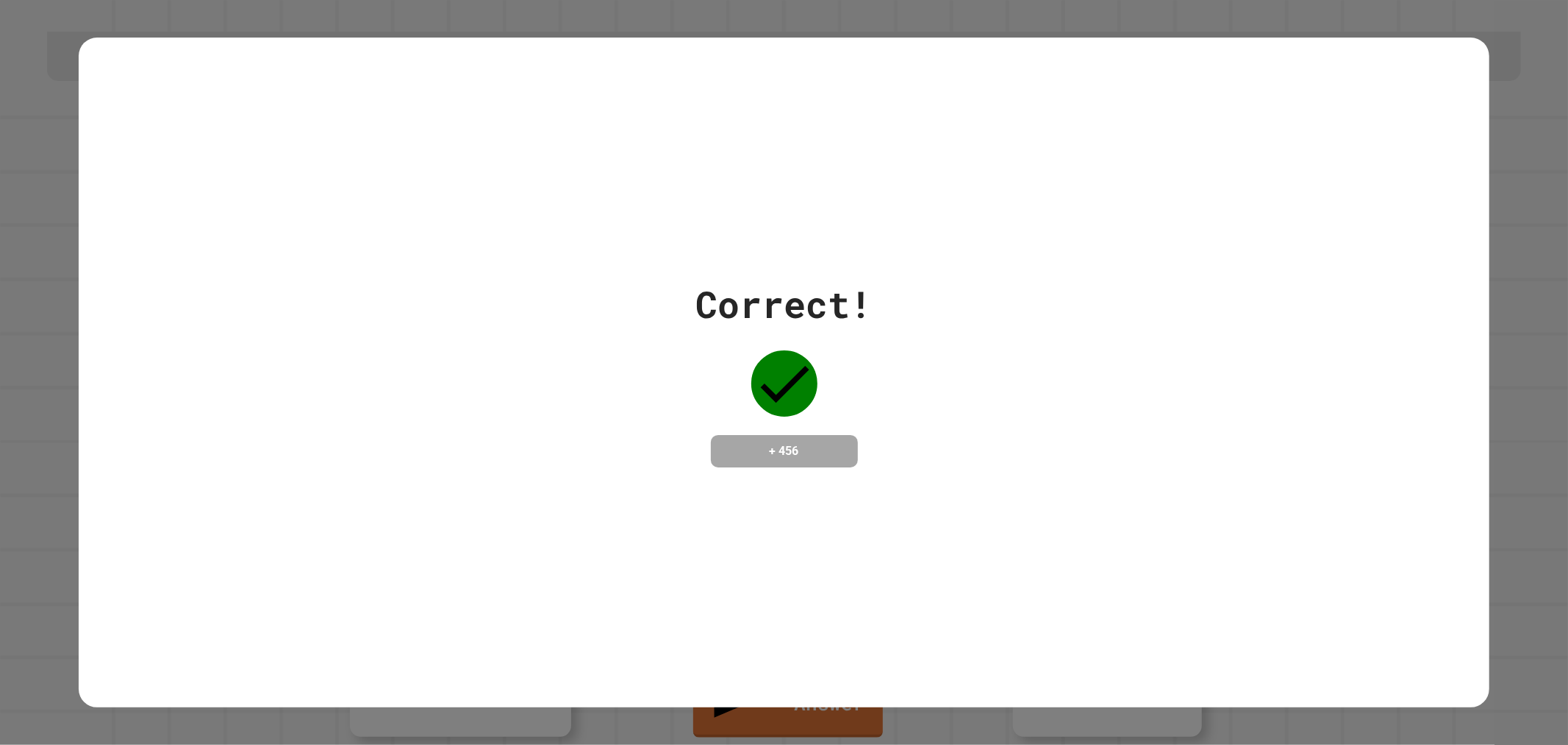
click at [846, 435] on div "+ 456" at bounding box center [784, 451] width 147 height 33
drag, startPoint x: 837, startPoint y: 444, endPoint x: 532, endPoint y: 270, distance: 351.1
click at [532, 276] on div "Correct! + 456" at bounding box center [785, 372] width 1412 height 191
drag, startPoint x: 532, startPoint y: 270, endPoint x: 547, endPoint y: 285, distance: 21.2
click at [530, 276] on div "Correct! + 456" at bounding box center [785, 372] width 1412 height 191
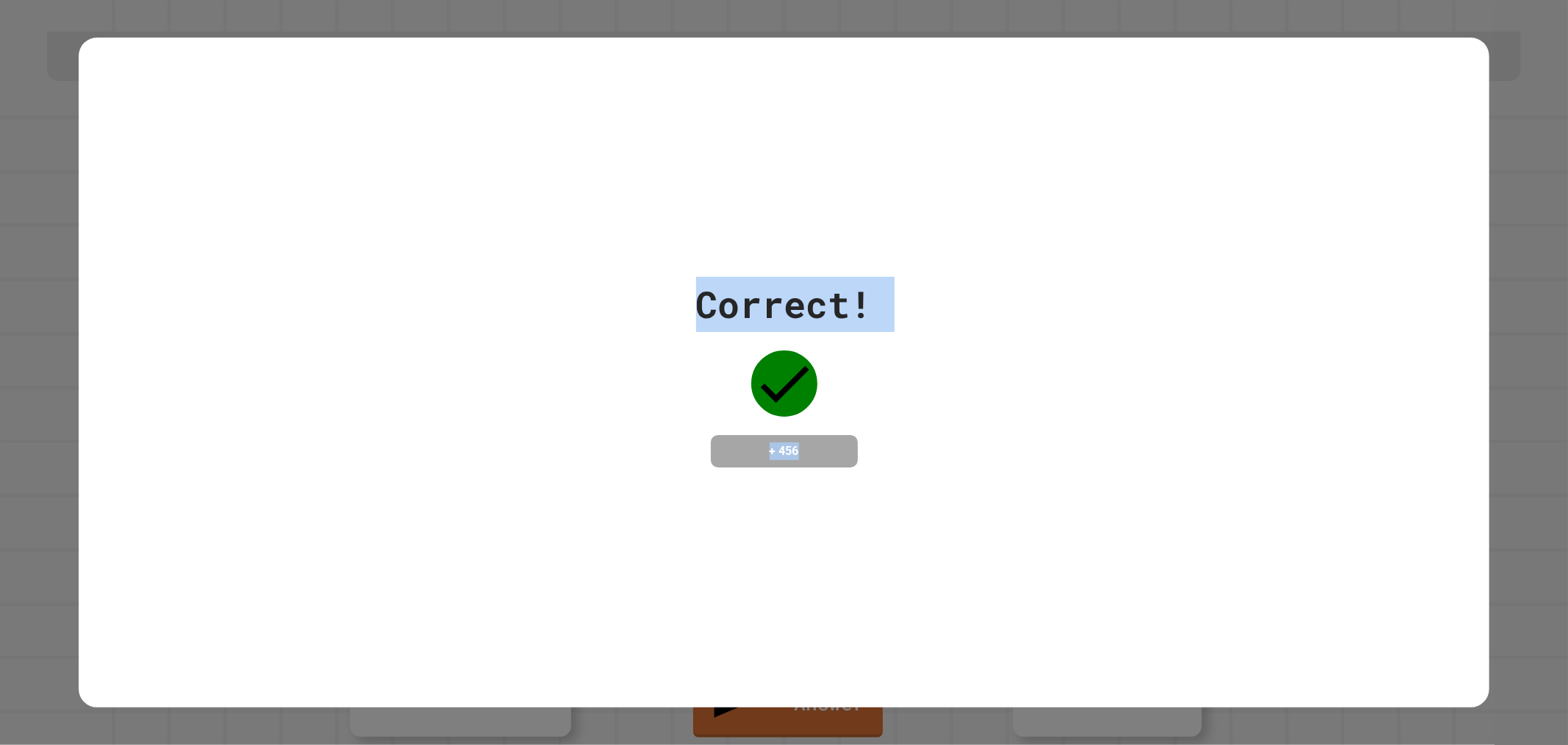
click at [603, 299] on div "Correct! + 456" at bounding box center [785, 372] width 1412 height 191
drag, startPoint x: 700, startPoint y: 309, endPoint x: 925, endPoint y: 717, distance: 465.9
click at [925, 717] on div "Correct! + 456" at bounding box center [784, 372] width 1568 height 745
click at [924, 717] on div "Correct! + 456" at bounding box center [784, 372] width 1568 height 745
drag, startPoint x: 918, startPoint y: 711, endPoint x: 473, endPoint y: 318, distance: 593.7
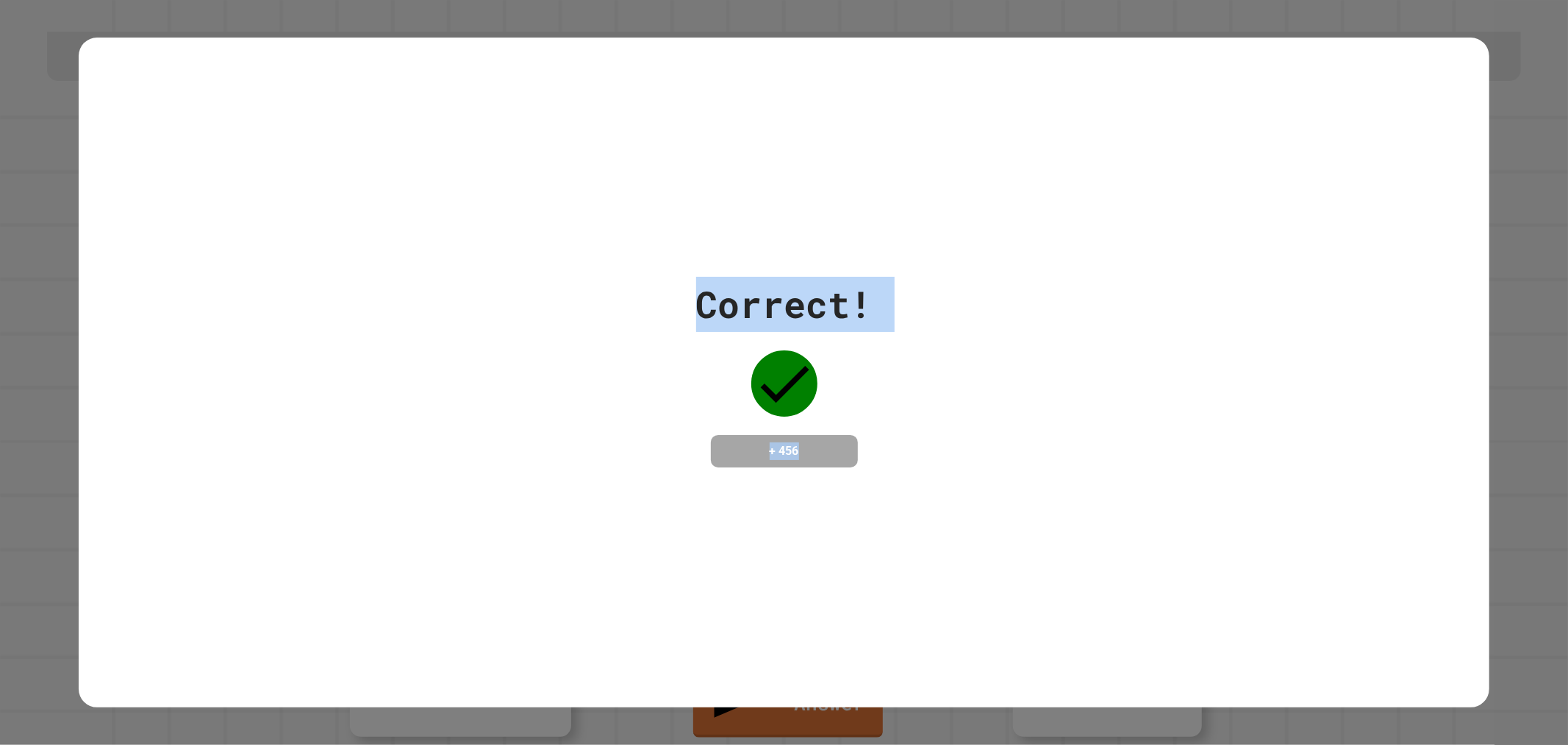
click at [473, 318] on div "Correct! + 456" at bounding box center [784, 372] width 1568 height 745
click at [687, 188] on div "Correct! + 456" at bounding box center [785, 372] width 1412 height 670
drag, startPoint x: 657, startPoint y: 209, endPoint x: 935, endPoint y: 715, distance: 577.3
click at [938, 715] on div "Correct! + 456" at bounding box center [784, 372] width 1568 height 745
